Goal: Task Accomplishment & Management: Manage account settings

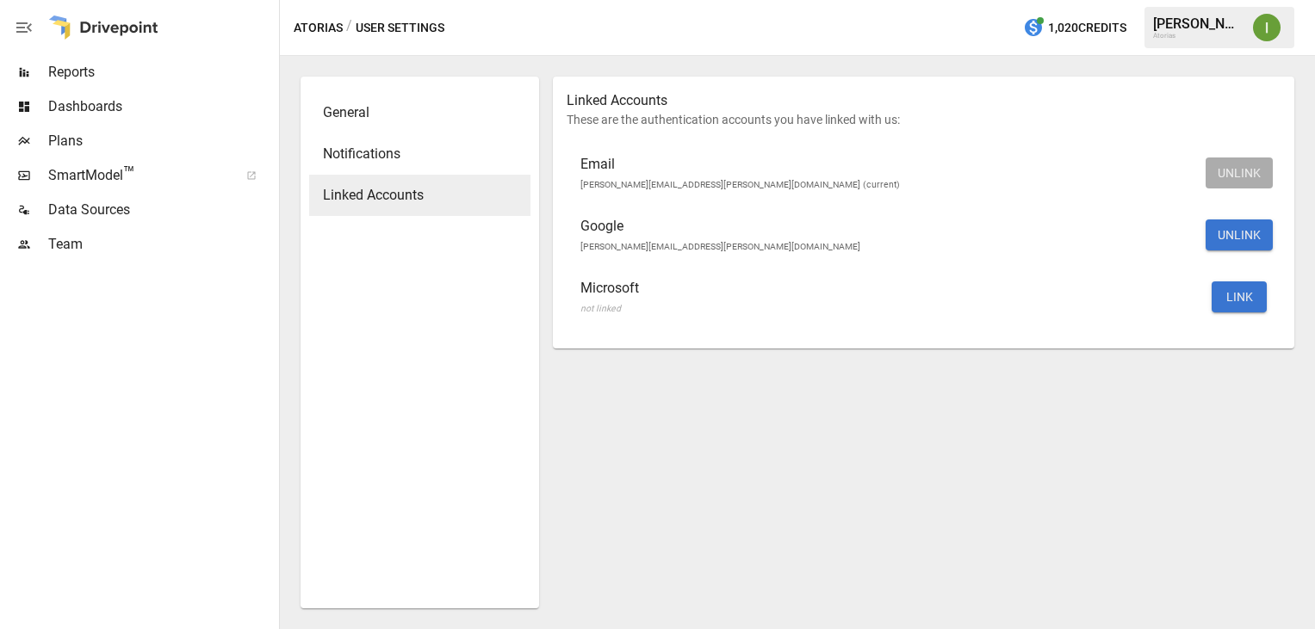
click at [108, 144] on span "Plans" at bounding box center [161, 141] width 227 height 21
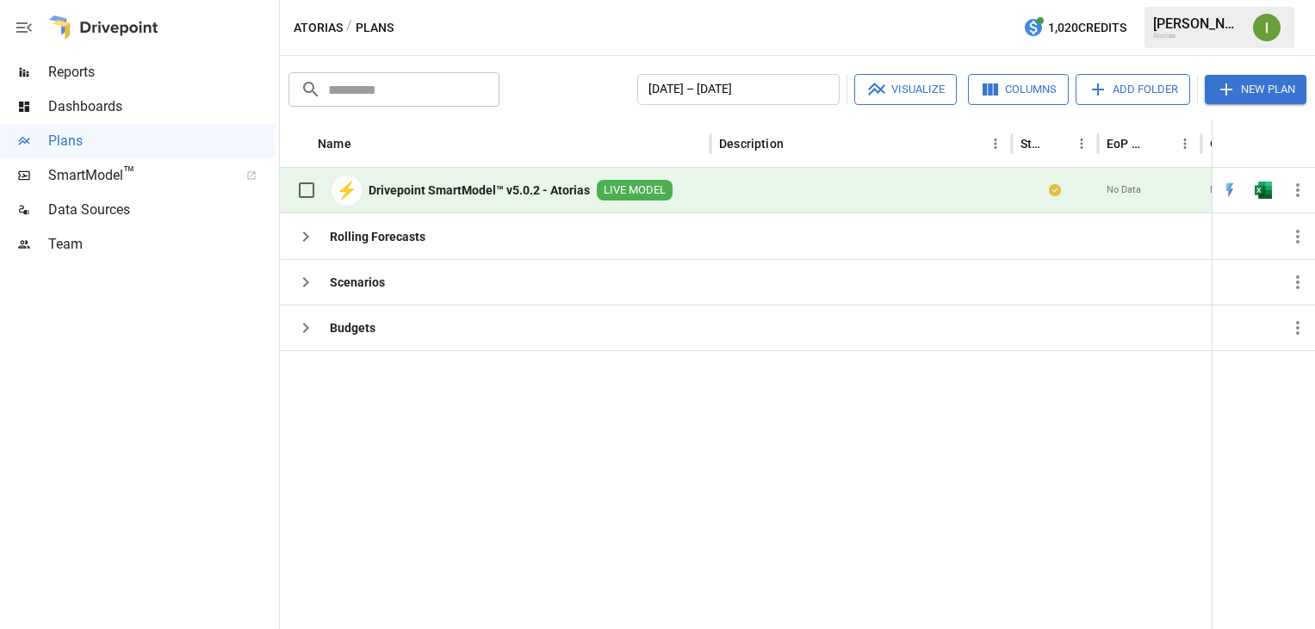
click at [545, 192] on b "Drivepoint SmartModel™ v5.0.2 - Atorias" at bounding box center [479, 190] width 221 height 17
click at [124, 178] on span "™" at bounding box center [129, 174] width 12 height 22
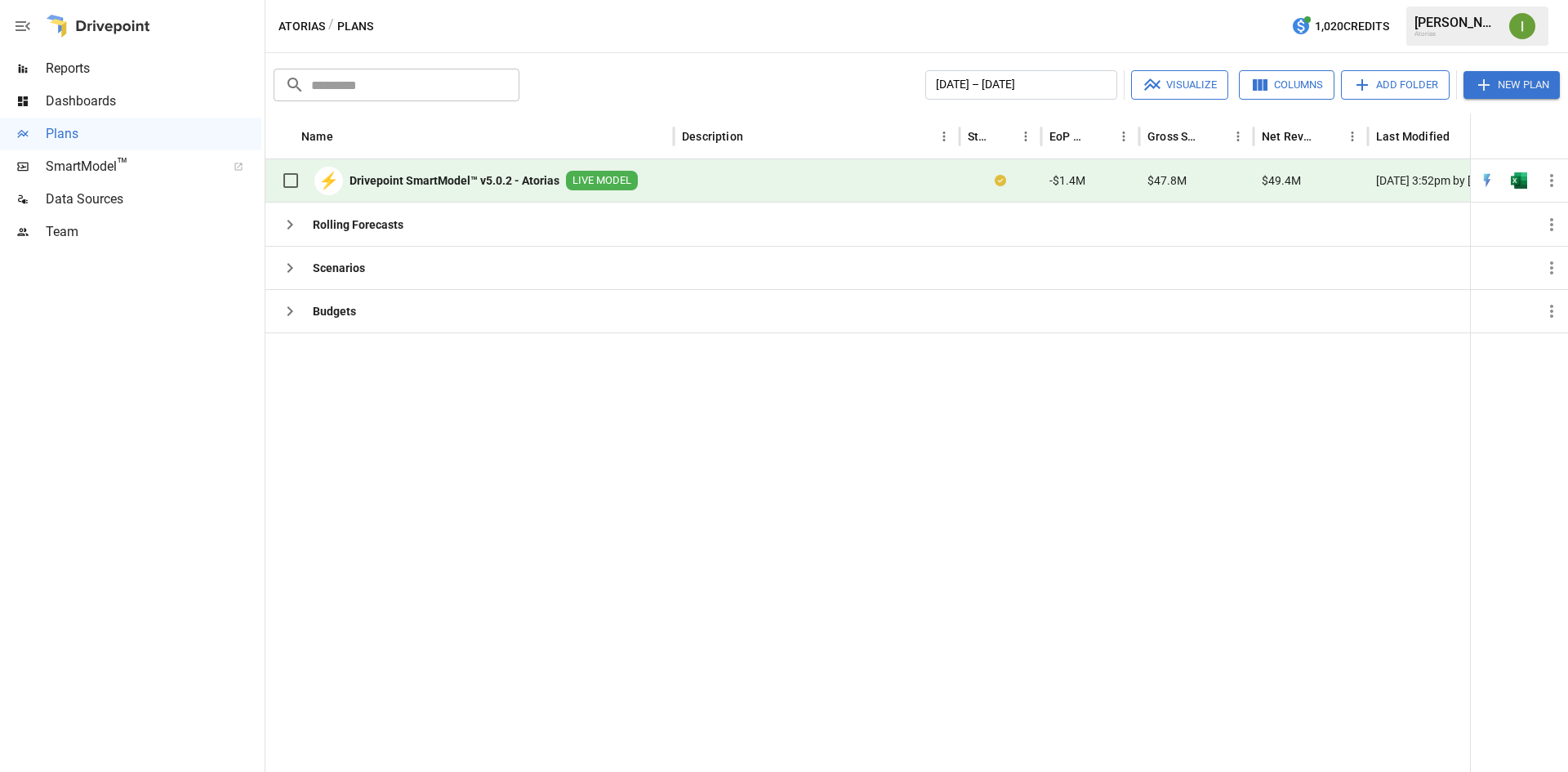
click at [1246, 22] on div "[PERSON_NAME]" at bounding box center [1457, 22] width 85 height 15
click at [1246, 25] on div "[PERSON_NAME]" at bounding box center [1457, 22] width 85 height 15
click at [1246, 20] on div "[PERSON_NAME] Atorias" at bounding box center [1478, 26] width 142 height 39
click at [1246, 23] on img "Ivonne Vazquez" at bounding box center [1522, 27] width 27 height 27
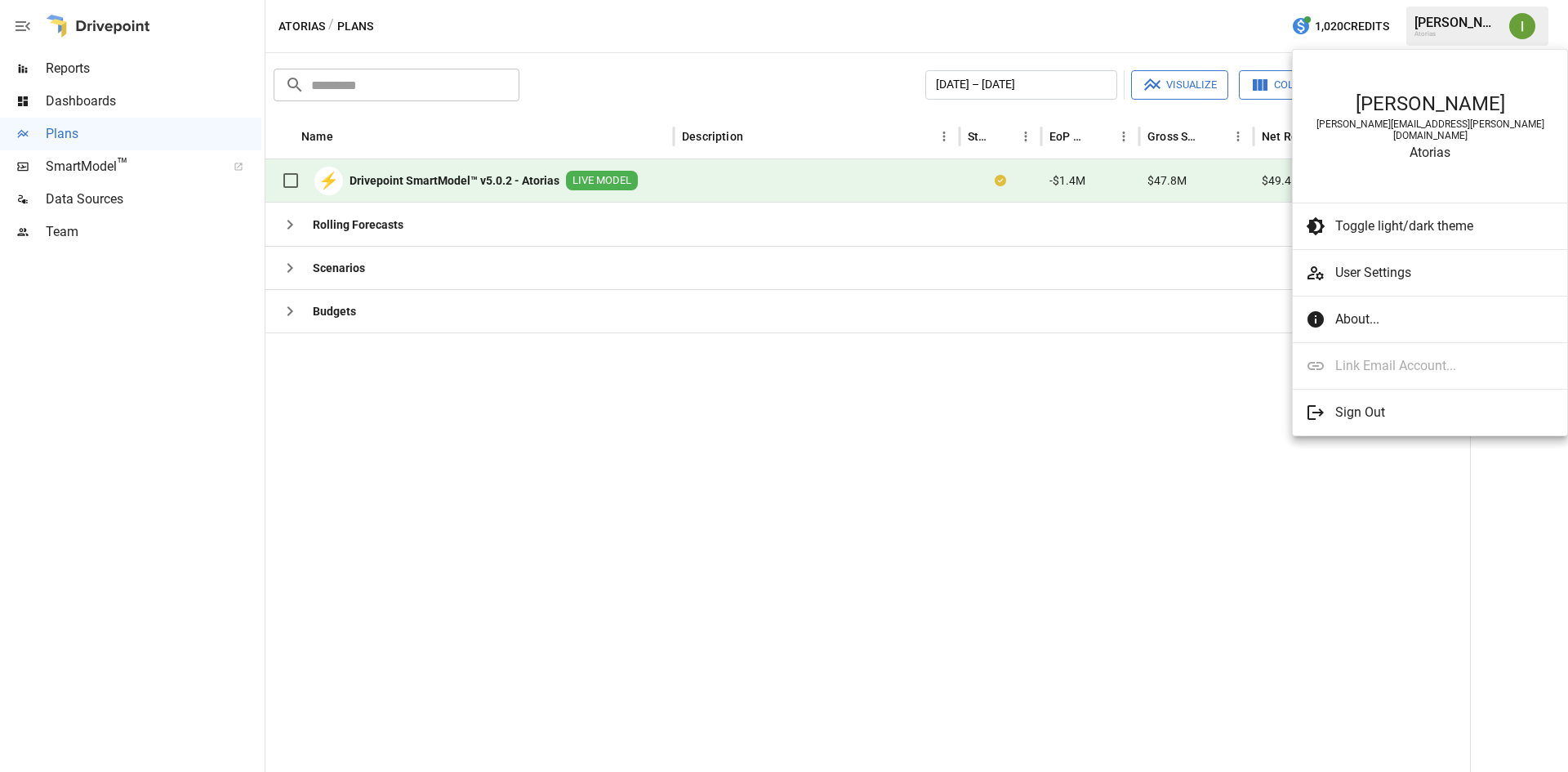
click at [555, 520] on div at bounding box center [784, 386] width 1568 height 772
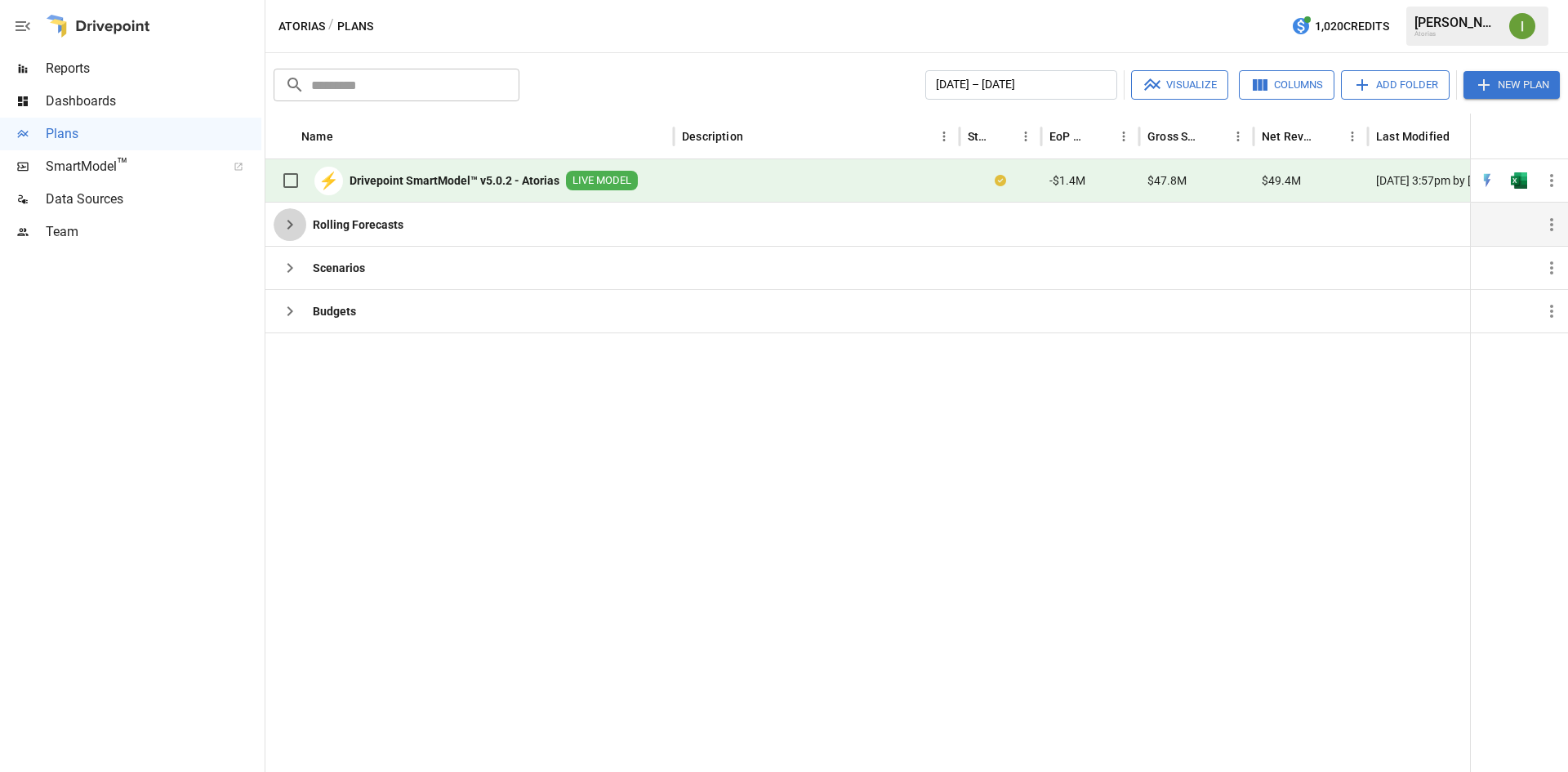
click at [292, 234] on button "button" at bounding box center [289, 225] width 32 height 32
click at [283, 272] on icon "button" at bounding box center [289, 267] width 20 height 20
click at [289, 314] on icon "button" at bounding box center [290, 311] width 6 height 9
click at [1246, 80] on button "New Plan" at bounding box center [1512, 84] width 97 height 28
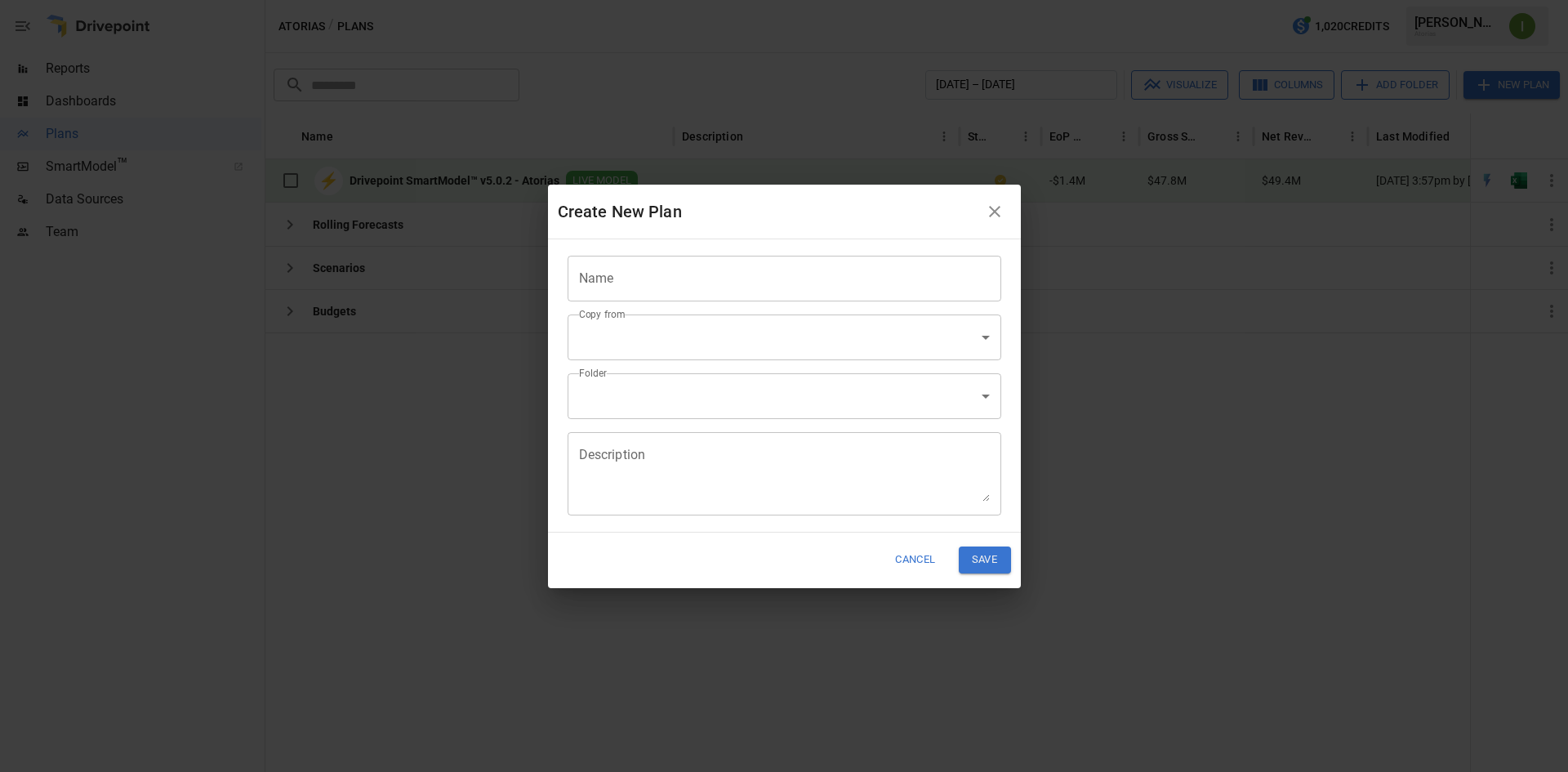
click at [667, 291] on input "Name" at bounding box center [784, 278] width 434 height 46
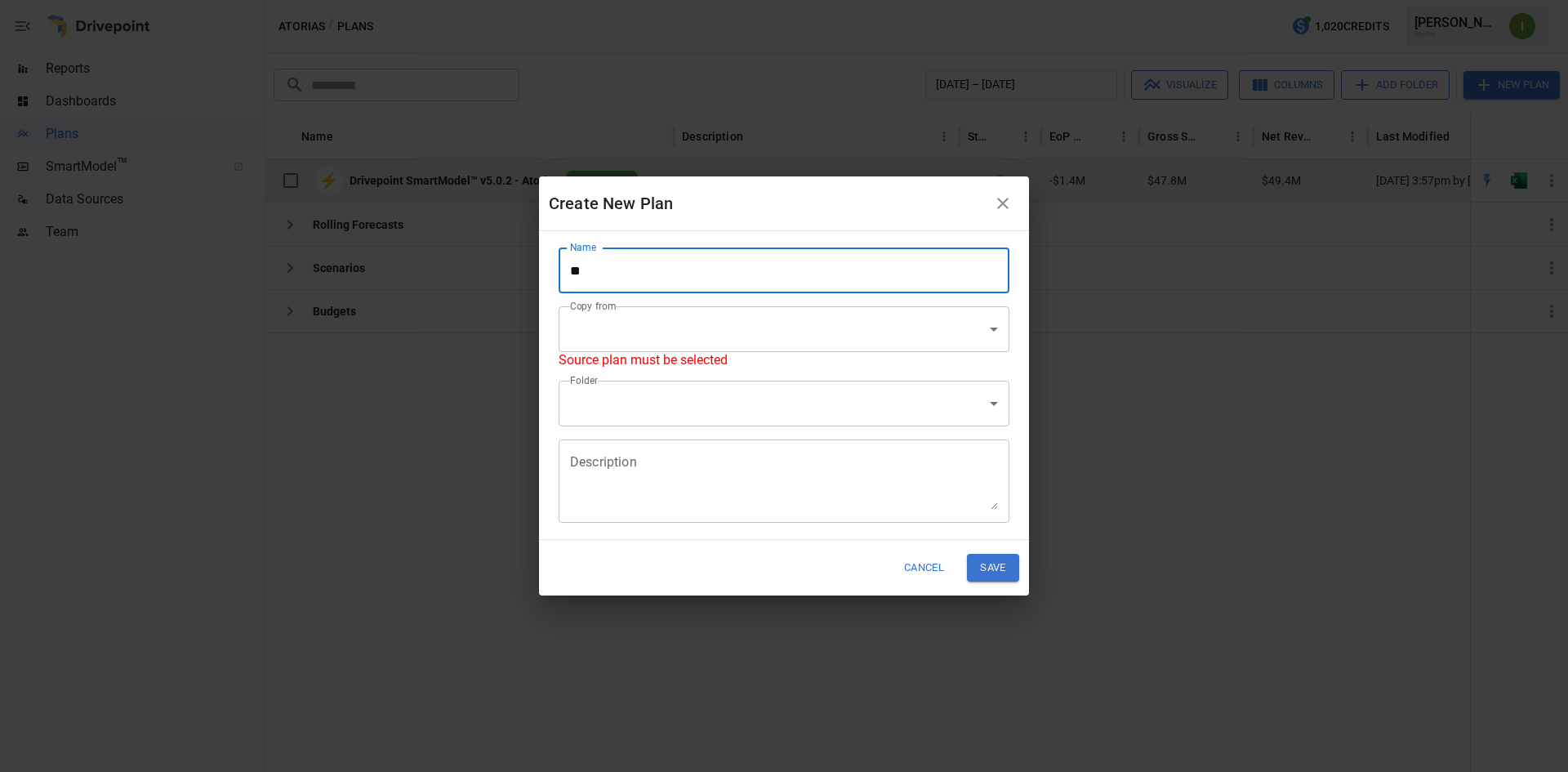
type input "*"
type input "*********"
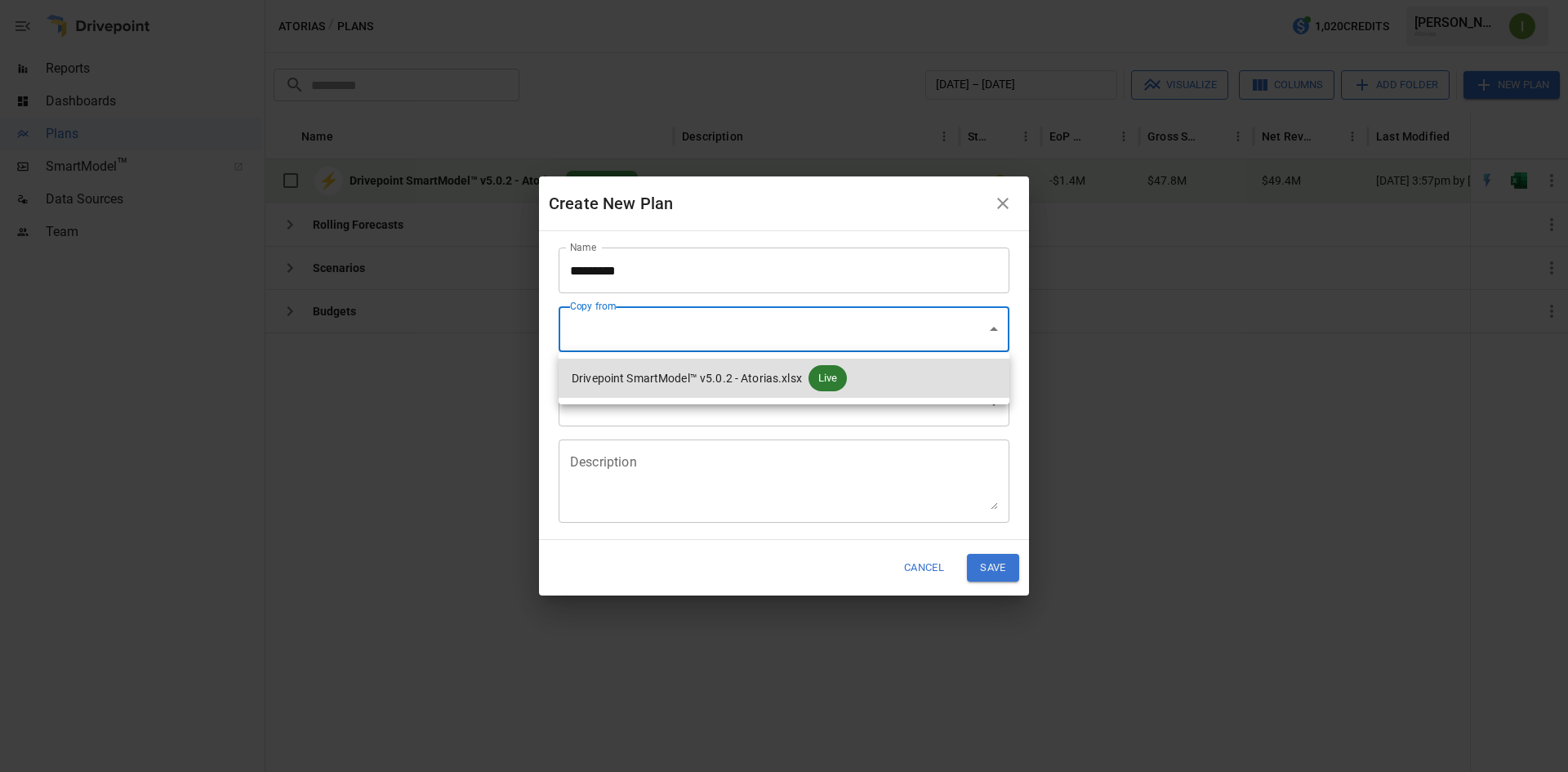
click at [661, 0] on body "Reports Dashboards Plans SmartModel ™ Data Sources Team Atorias / Plans 1,020 C…" at bounding box center [784, 0] width 1568 height 0
click at [661, 375] on span "Drivepoint SmartModel™ v5.0.2 - Atorias.xlsx" at bounding box center [687, 378] width 231 height 17
type input "**********"
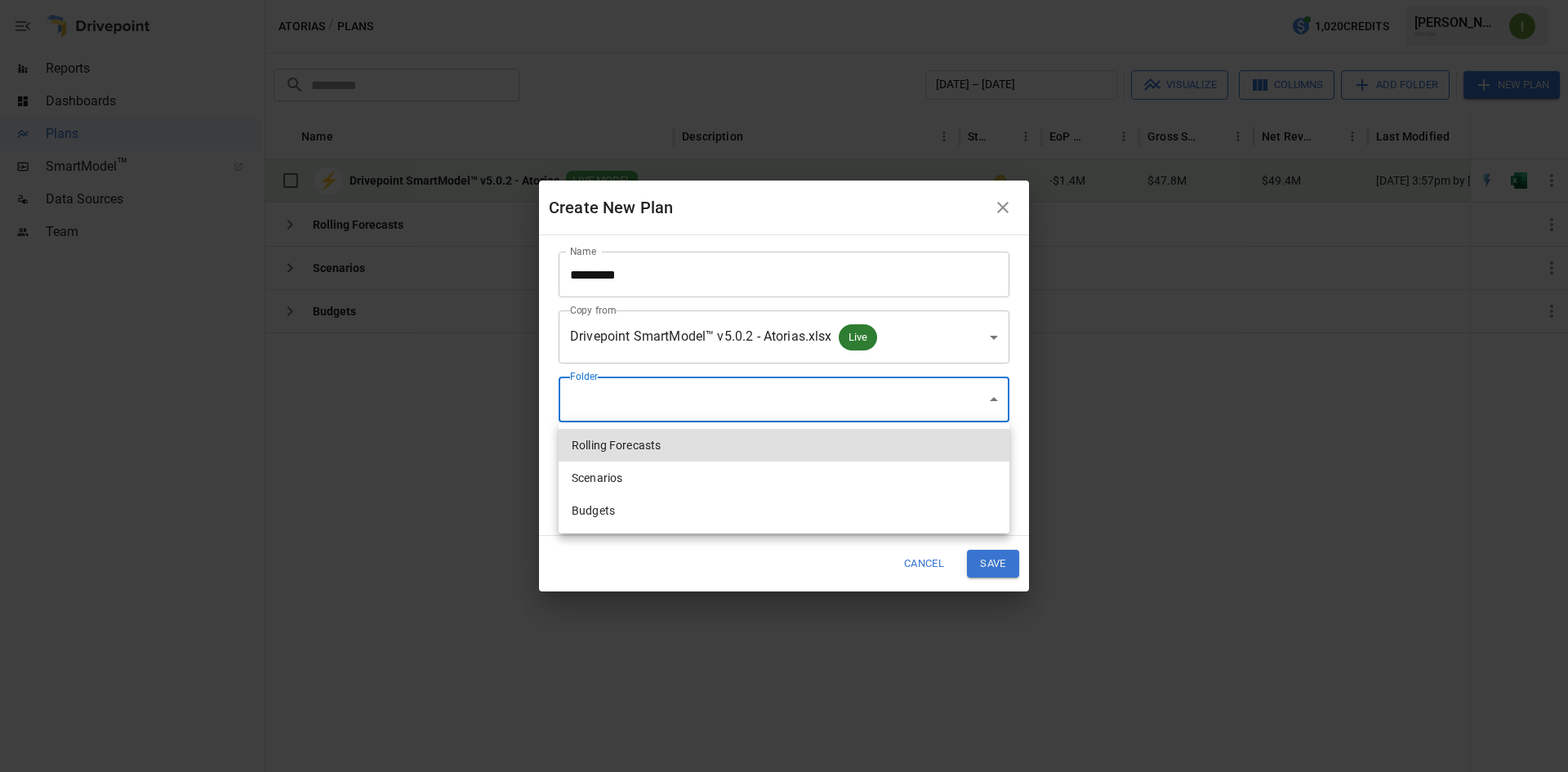
click at [989, 0] on body "**********" at bounding box center [784, 0] width 1568 height 0
click at [603, 477] on li "Scenarios" at bounding box center [784, 477] width 451 height 32
type input "**********"
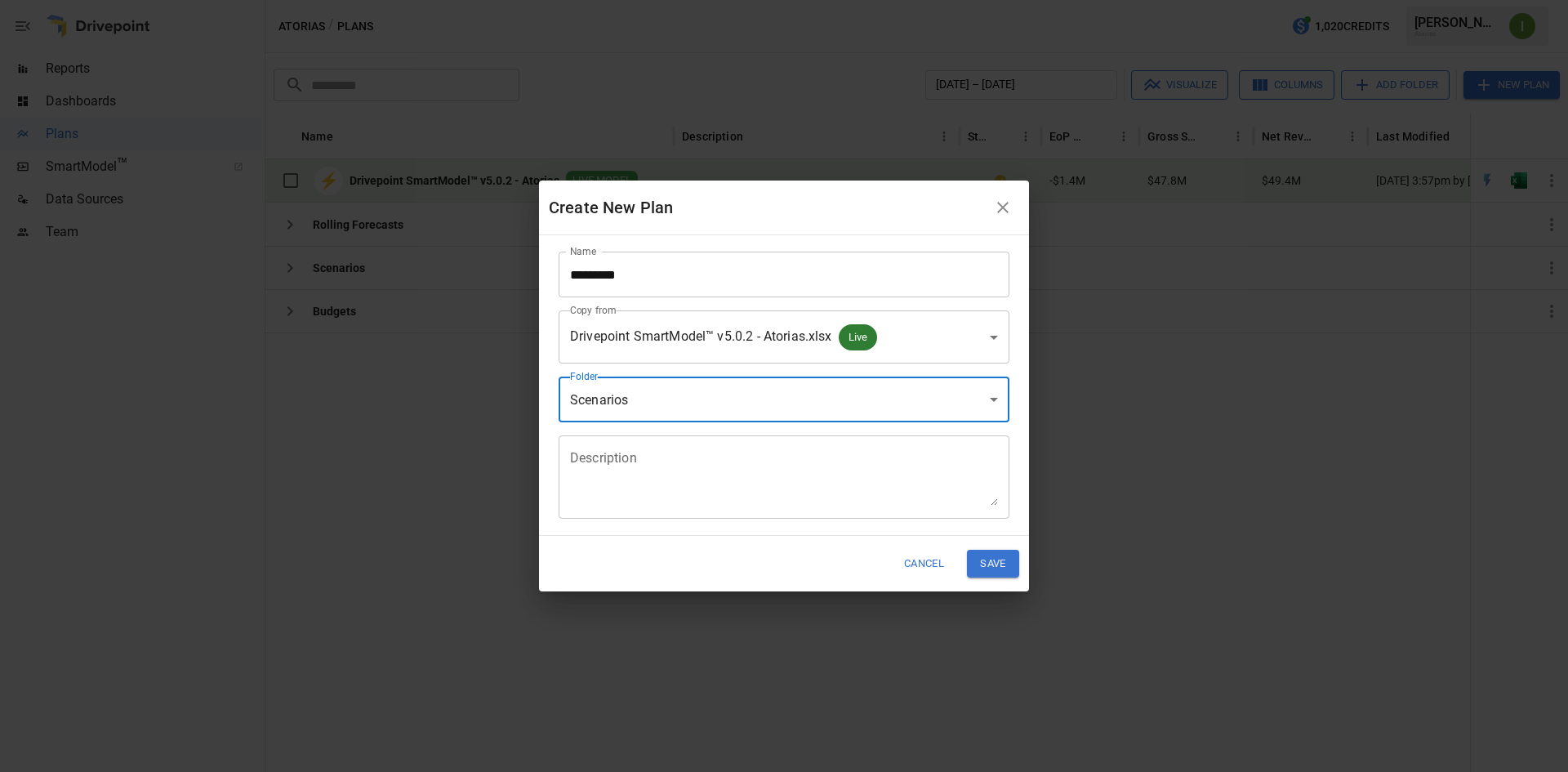
click at [999, 567] on button "Save" at bounding box center [992, 562] width 52 height 27
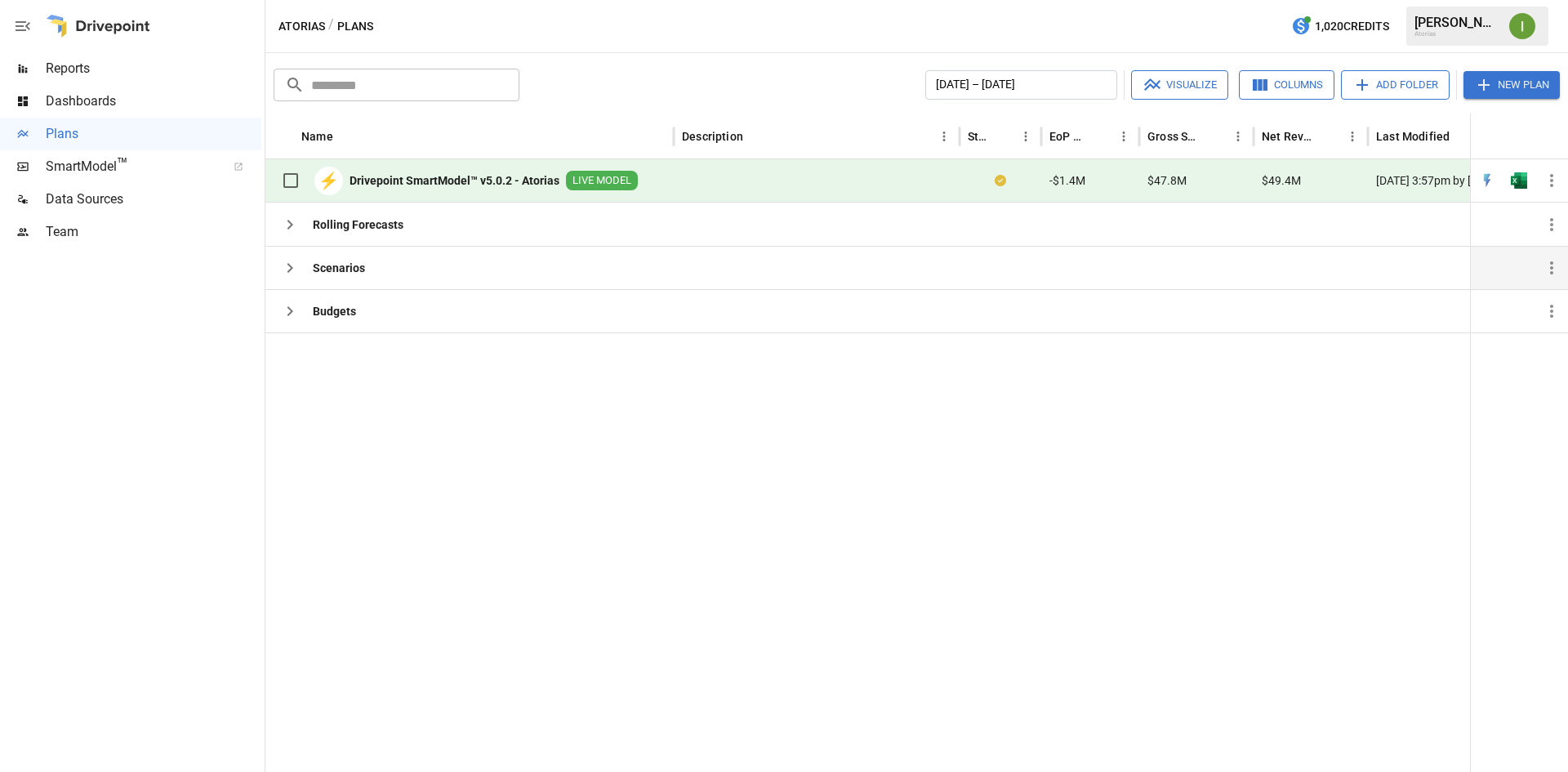
click at [295, 271] on icon "button" at bounding box center [289, 267] width 20 height 20
